Goal: Share content: Share content

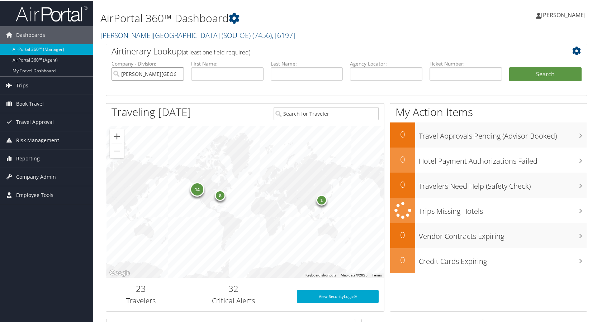
click at [176, 74] on input "Weber State University (SOU-OE)" at bounding box center [147, 73] width 72 height 13
click at [388, 74] on input "text" at bounding box center [386, 73] width 72 height 13
type input "c5vz6g"
click at [509, 67] on button "Search" at bounding box center [545, 74] width 72 height 14
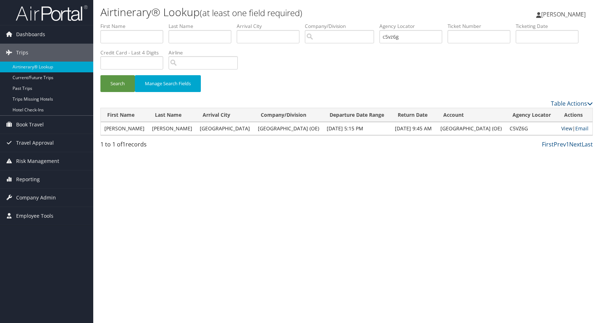
click at [565, 128] on link "View" at bounding box center [566, 128] width 11 height 7
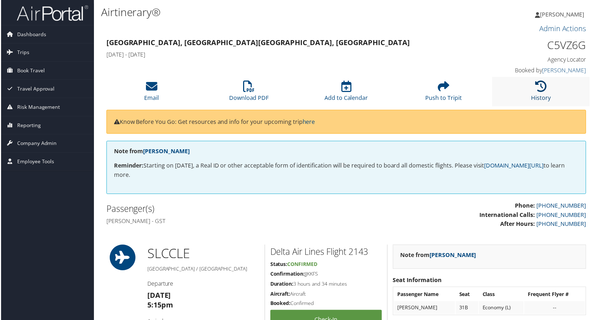
click at [542, 90] on icon at bounding box center [541, 86] width 11 height 11
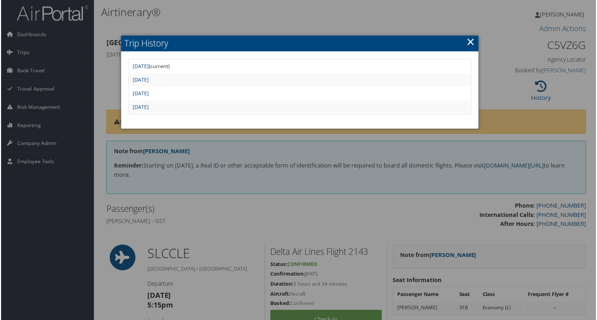
click at [148, 95] on link "Tue May 6 12:02:23 MDT 2025" at bounding box center [140, 93] width 16 height 7
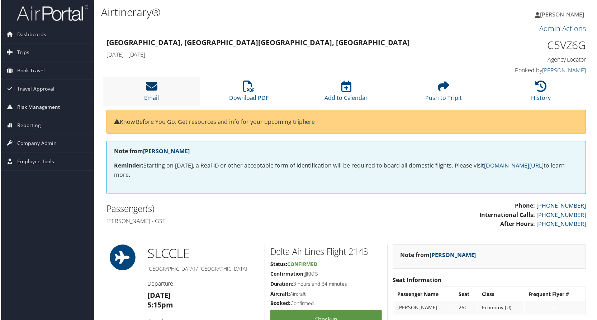
click at [152, 85] on icon at bounding box center [150, 86] width 11 height 11
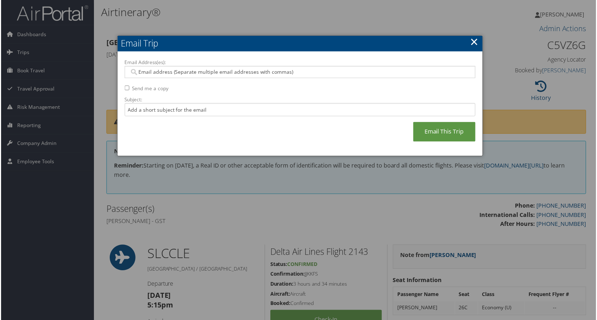
click at [153, 72] on input "Email Address(es):" at bounding box center [300, 72] width 342 height 7
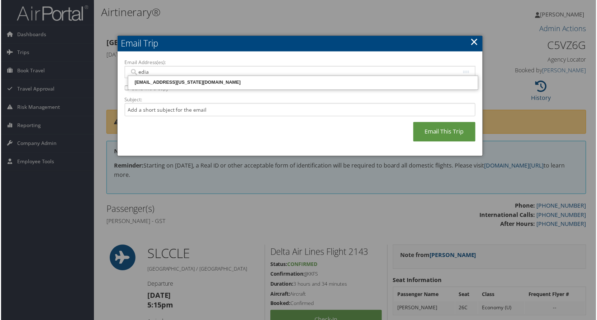
type input "ediaz"
click at [147, 82] on div "ediaz@pcschools.us" at bounding box center [303, 82] width 349 height 7
type input "ediaz@pcschools.us"
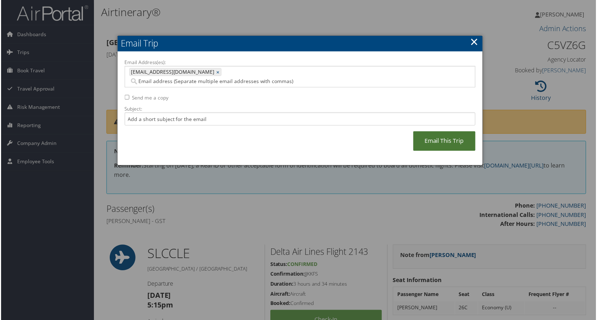
click at [438, 133] on link "Email This Trip" at bounding box center [445, 142] width 62 height 20
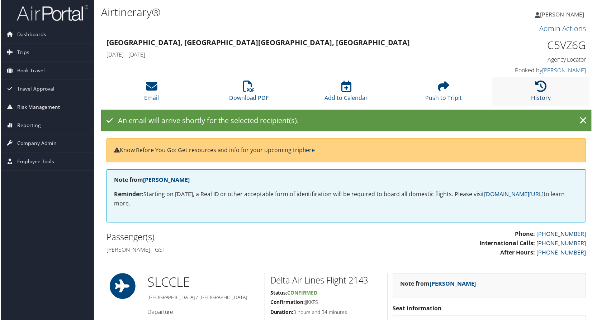
click at [539, 87] on icon at bounding box center [541, 86] width 11 height 11
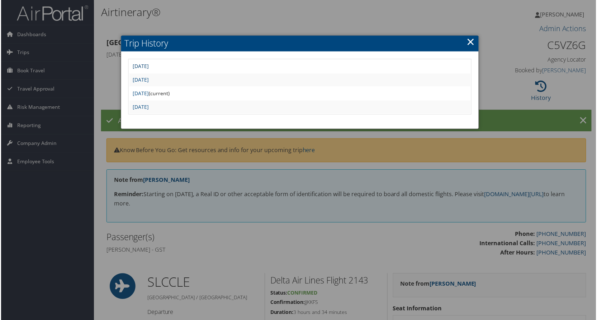
click at [148, 67] on link "Thu Jun 26 15:05:20 MDT 2025" at bounding box center [140, 66] width 16 height 7
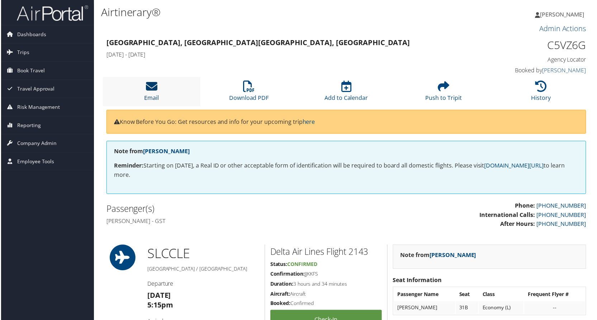
click at [148, 89] on icon at bounding box center [150, 86] width 11 height 11
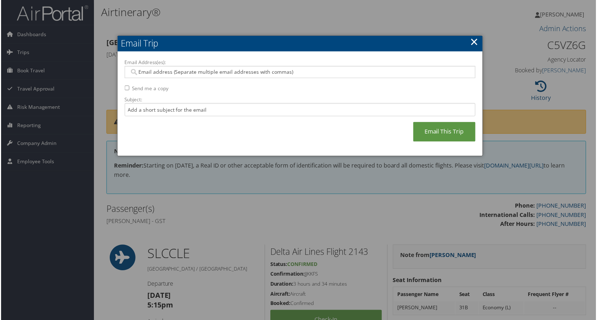
click at [140, 72] on input "Email Address(es):" at bounding box center [300, 72] width 342 height 7
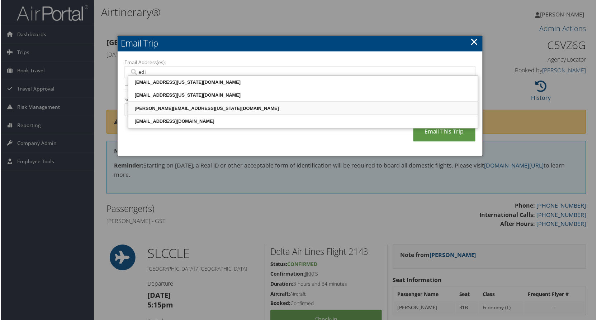
type input "edia"
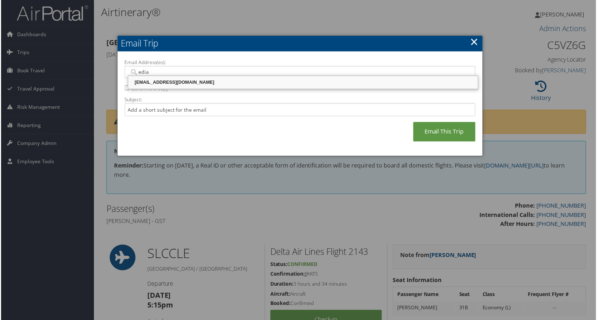
click at [166, 84] on div "ediaz@pcschools.us" at bounding box center [303, 82] width 349 height 7
type input "ediaz@pcschools.us"
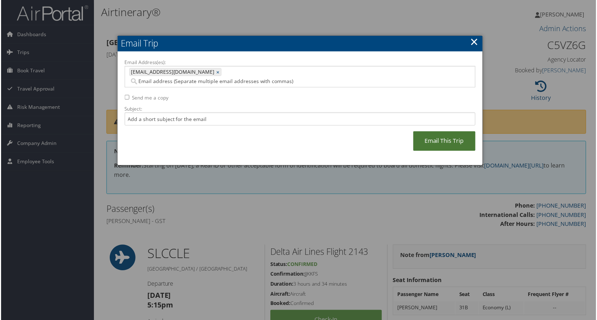
click at [441, 133] on link "Email This Trip" at bounding box center [445, 142] width 62 height 20
